Goal: Information Seeking & Learning: Learn about a topic

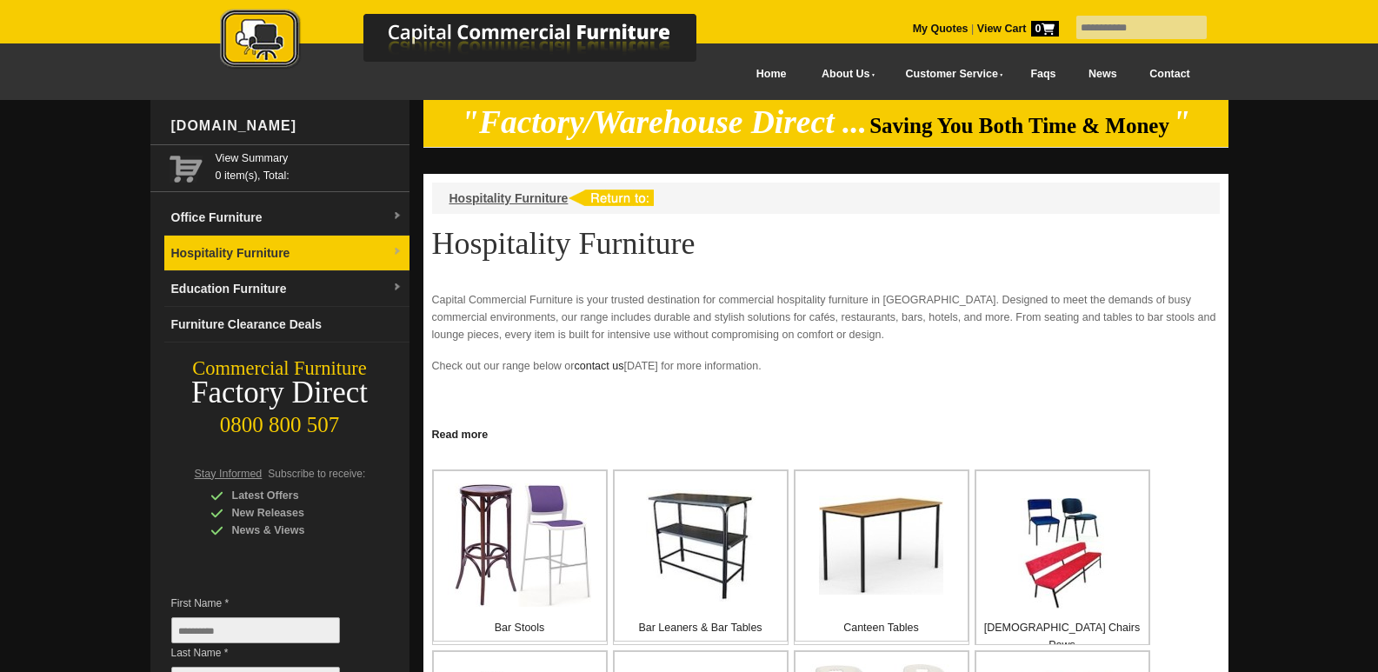
click at [260, 256] on link "Hospitality Furniture" at bounding box center [286, 254] width 245 height 36
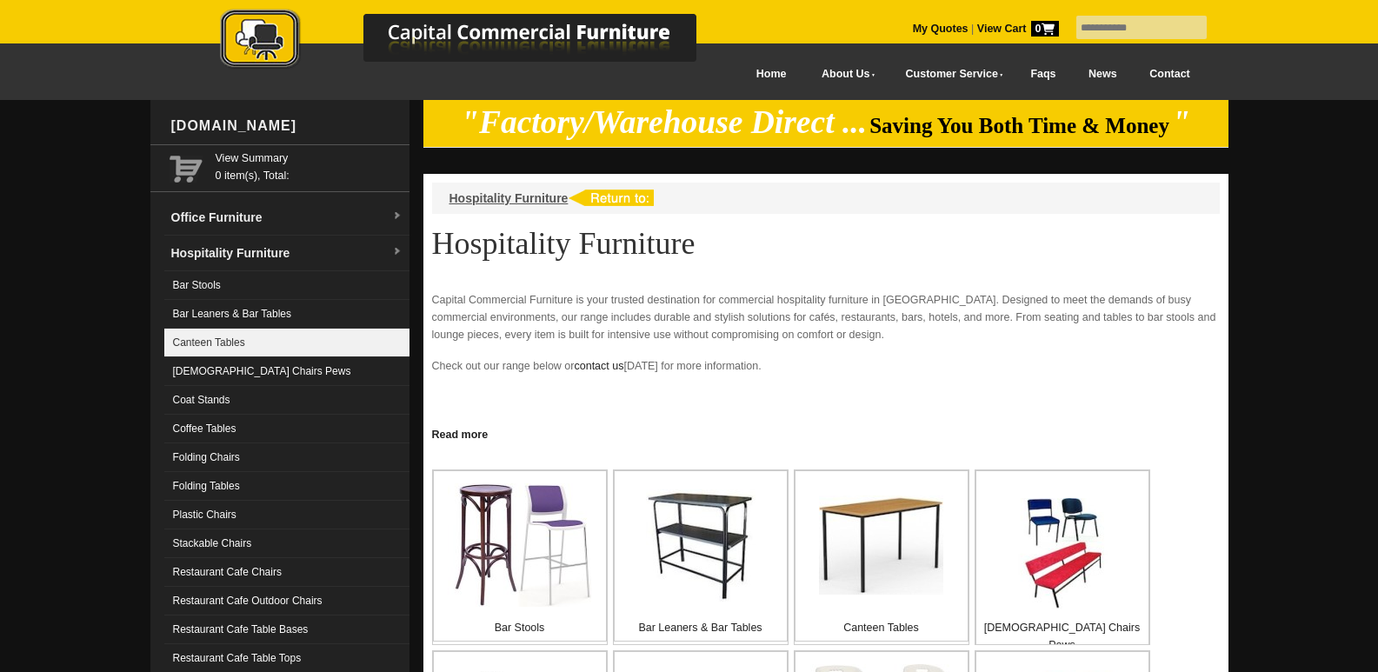
click at [234, 336] on link "Canteen Tables" at bounding box center [286, 343] width 245 height 29
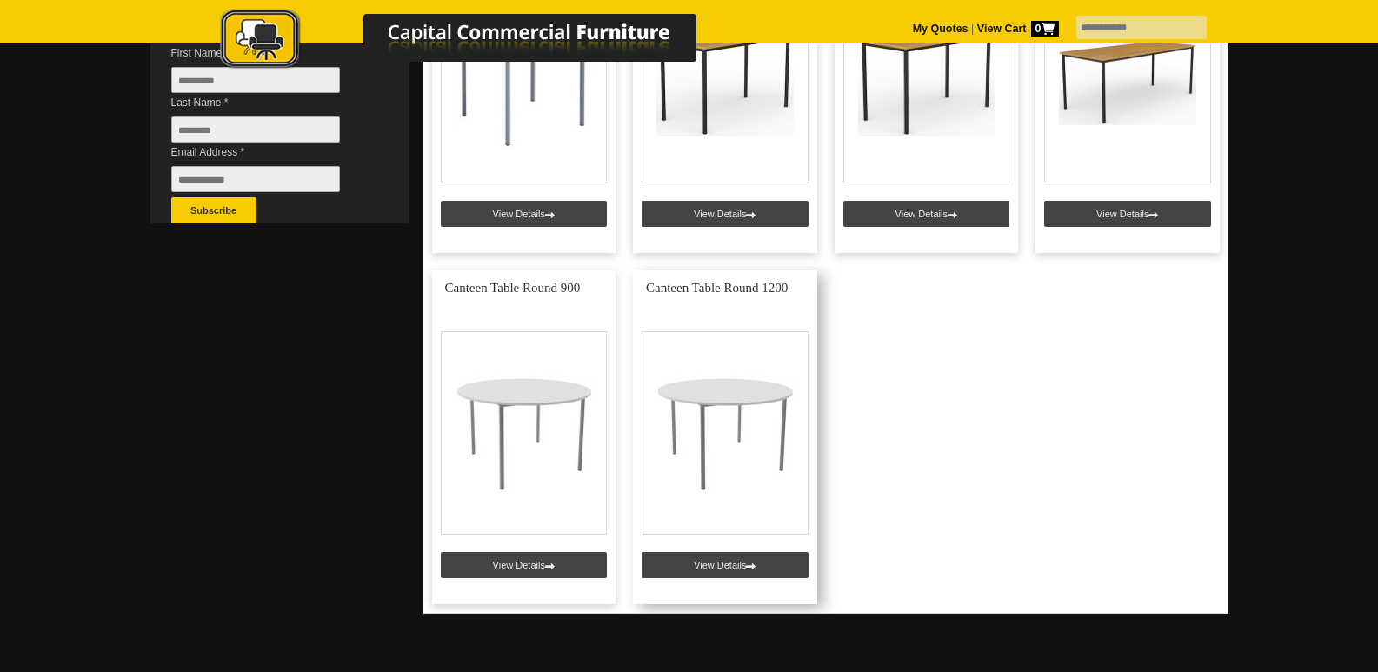
scroll to position [522, 0]
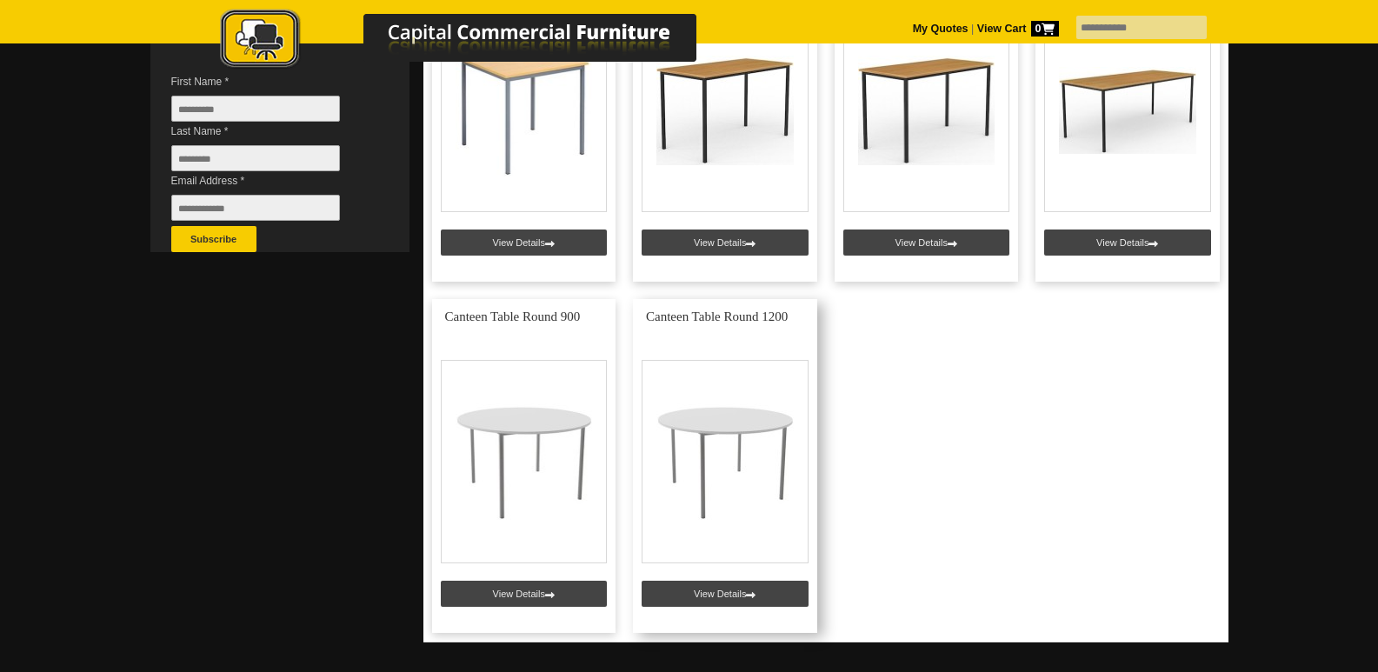
click at [717, 601] on link at bounding box center [725, 466] width 184 height 334
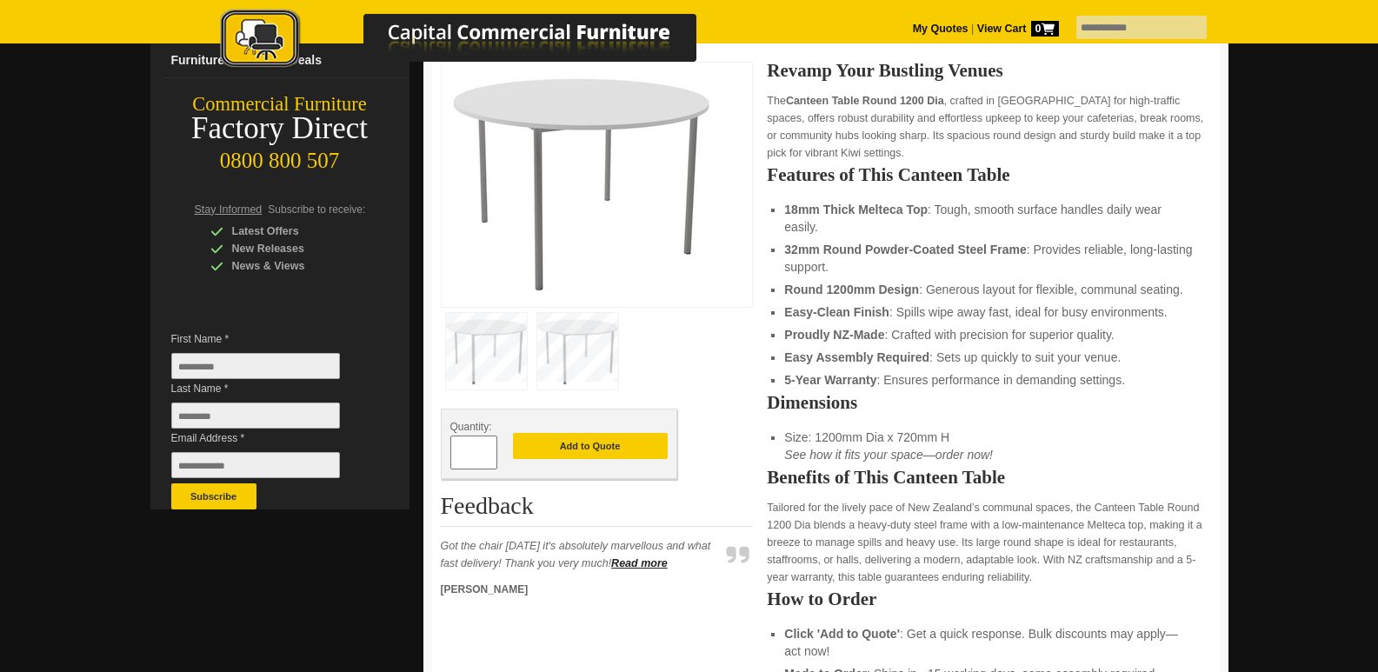
scroll to position [87, 0]
